Goal: Check status: Check status

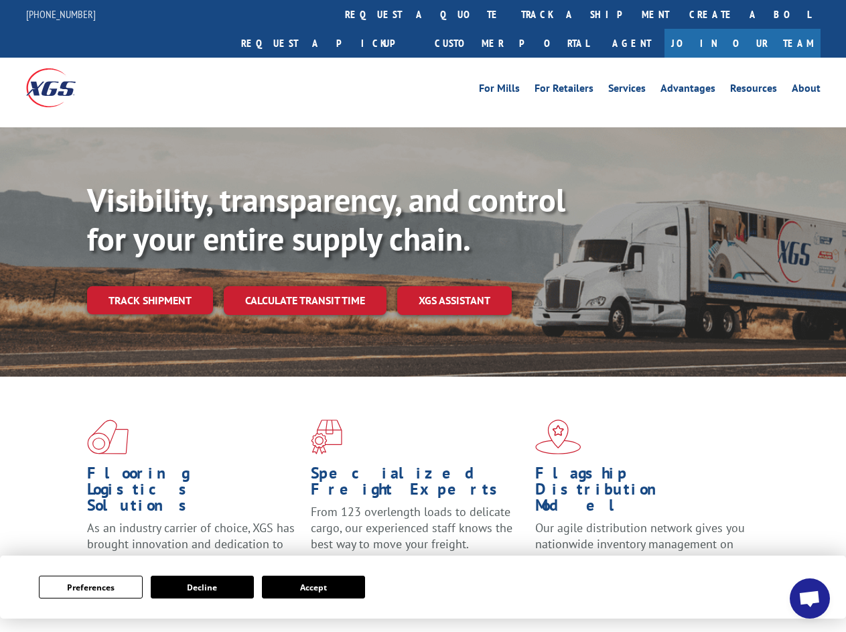
click at [423, 315] on div "Visibility, transparency, and control for your entire supply chain. Track shipm…" at bounding box center [466, 274] width 759 height 187
click at [90, 587] on button "Preferences" at bounding box center [90, 586] width 103 height 23
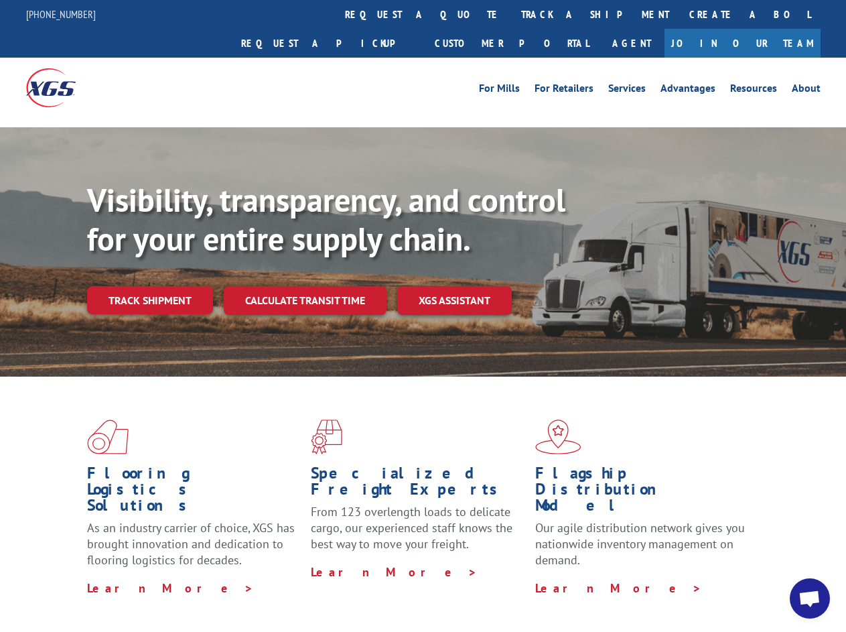
click at [202, 587] on div "Flooring Logistics Solutions As an industry carrier of choice, XGS has brought …" at bounding box center [423, 510] width 846 height 269
click at [313, 587] on div "Flooring Logistics Solutions As an industry carrier of choice, XGS has brought …" at bounding box center [423, 510] width 846 height 269
click at [423, 315] on div "Visibility, transparency, and control for your entire supply chain. Track shipm…" at bounding box center [466, 274] width 759 height 187
click at [511, 14] on link "track a shipment" at bounding box center [595, 14] width 168 height 29
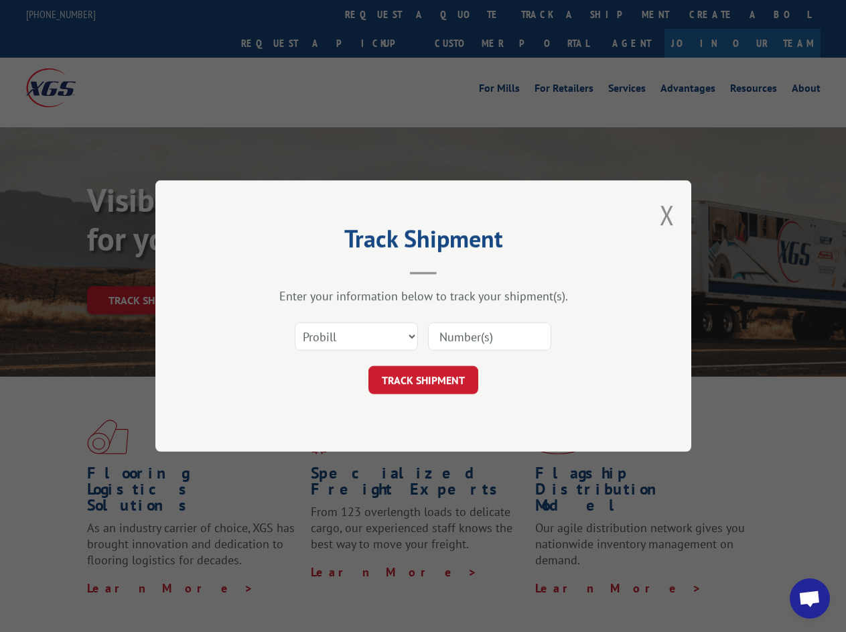
click at [467, 14] on div "Track Shipment Enter your information below to track your shipment(s). Select c…" at bounding box center [423, 316] width 846 height 632
click at [551, 14] on div "Track Shipment Enter your information below to track your shipment(s). Select c…" at bounding box center [423, 316] width 846 height 632
click at [149, 271] on div "Track Shipment Enter your information below to track your shipment(s). Select c…" at bounding box center [423, 316] width 846 height 632
click at [304, 271] on header "Track Shipment" at bounding box center [423, 252] width 402 height 46
